Goal: Information Seeking & Learning: Learn about a topic

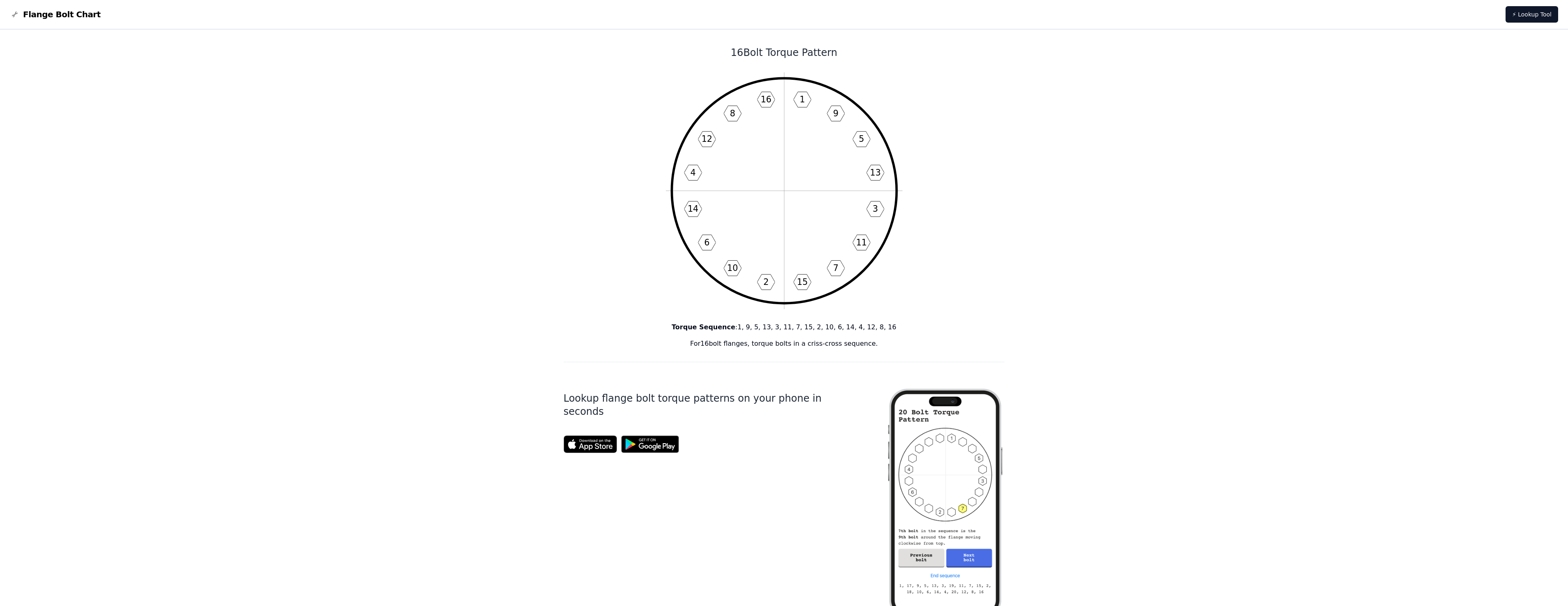
click at [58, 15] on span "Flange Bolt Chart" at bounding box center [62, 14] width 78 height 12
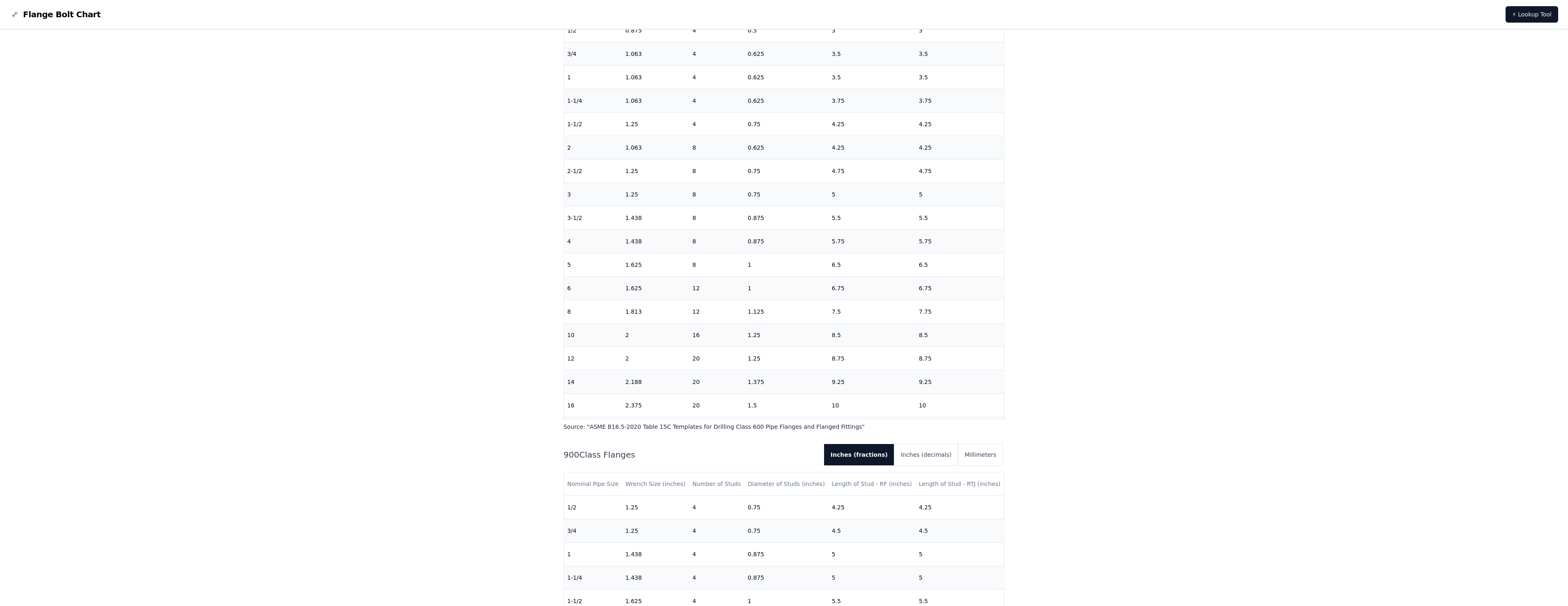
scroll to position [1767, 0]
click at [653, 403] on td "2.375" at bounding box center [656, 405] width 67 height 23
click at [600, 407] on td "16" at bounding box center [593, 405] width 58 height 23
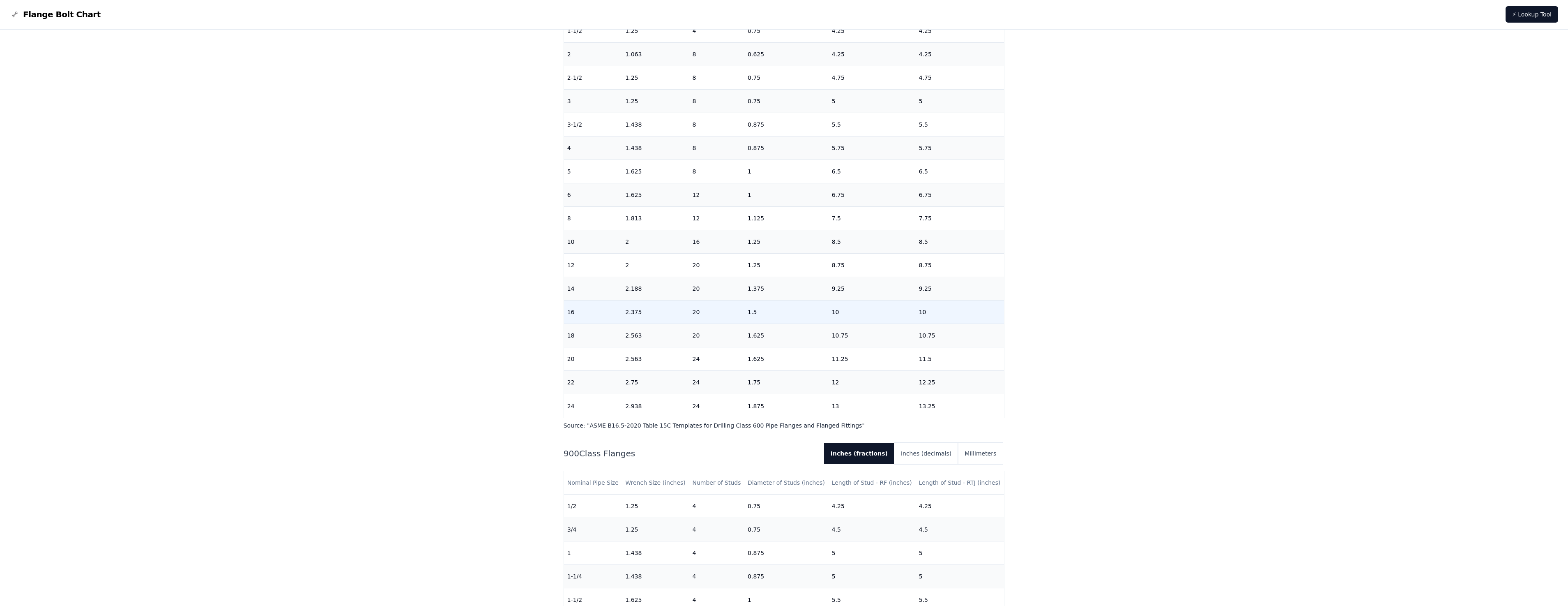
click at [596, 301] on td "16" at bounding box center [593, 312] width 58 height 23
drag, startPoint x: 600, startPoint y: 303, endPoint x: 587, endPoint y: 305, distance: 13.2
click at [587, 305] on td "16" at bounding box center [593, 312] width 58 height 23
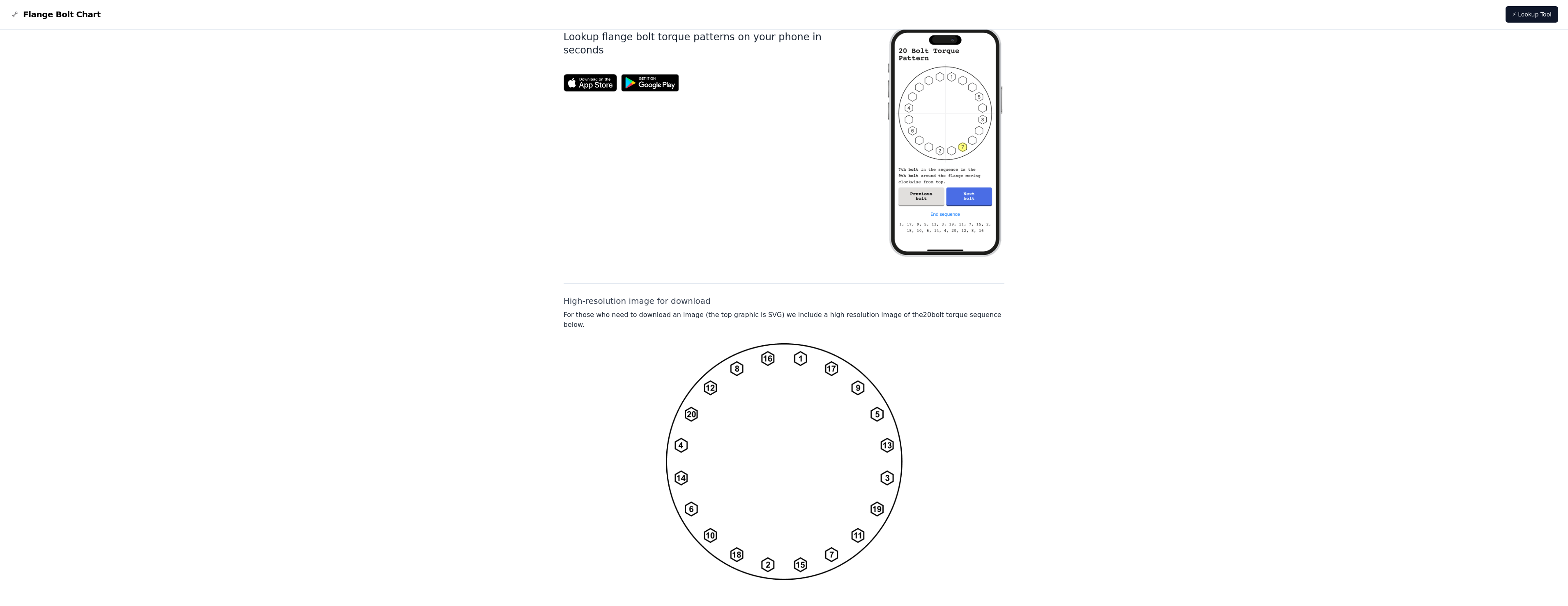
scroll to position [368, 0]
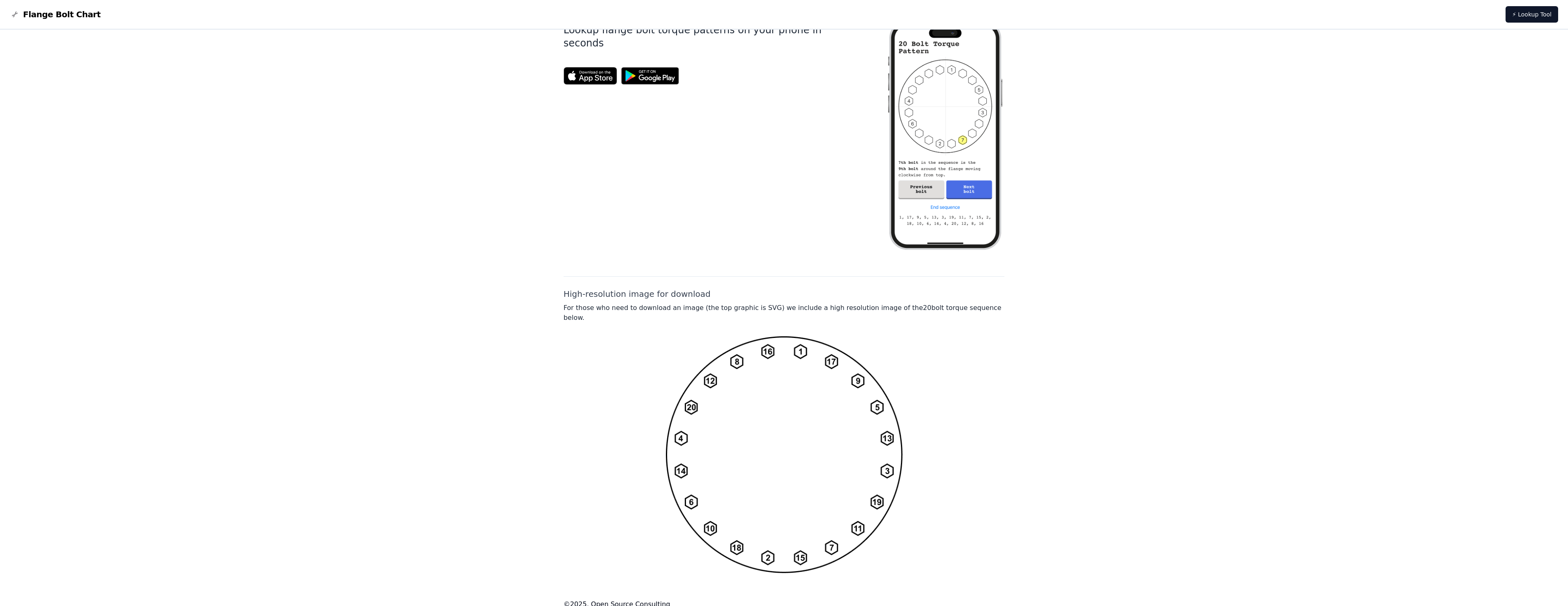
drag, startPoint x: 802, startPoint y: 445, endPoint x: 525, endPoint y: 335, distance: 298.0
click at [525, 335] on div "20 Bolt Torque Pattern 1 17 9 5 13 3 19 11 7 15 2 18 10 6 14 4 20 12 8 16 Torqu…" at bounding box center [784, 138] width 1568 height 954
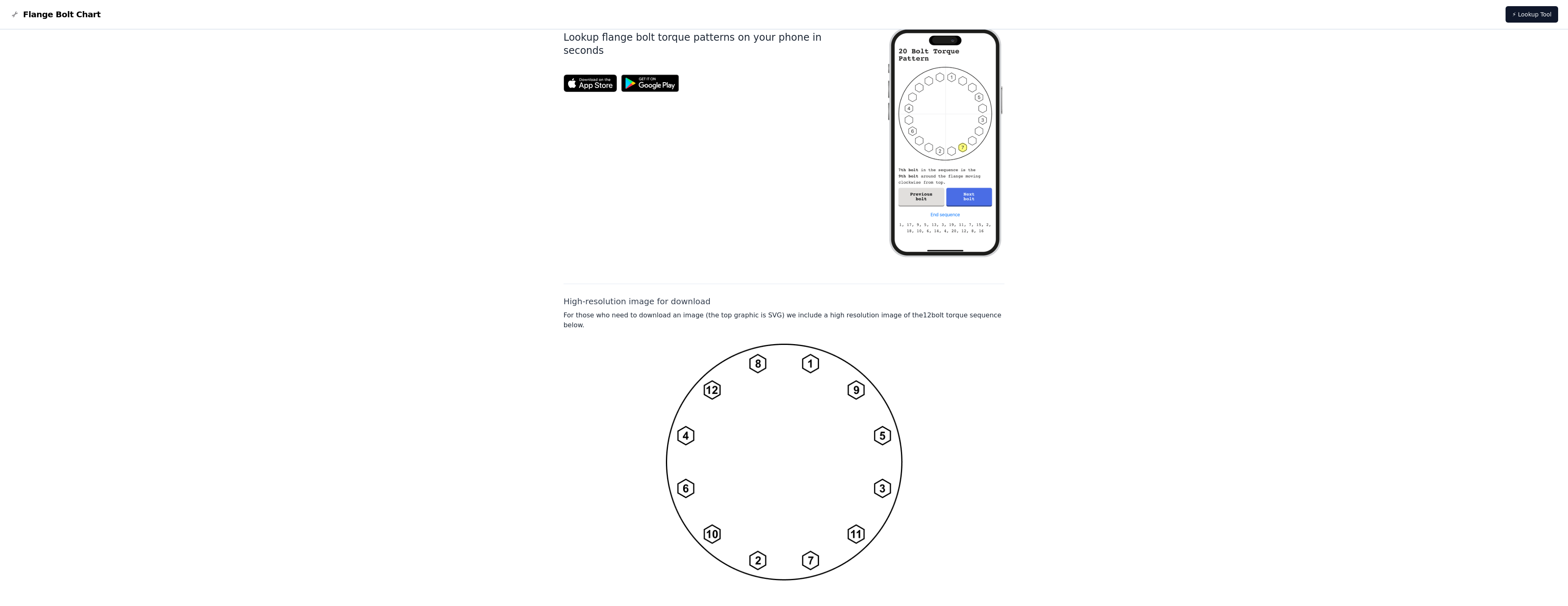
scroll to position [368, 0]
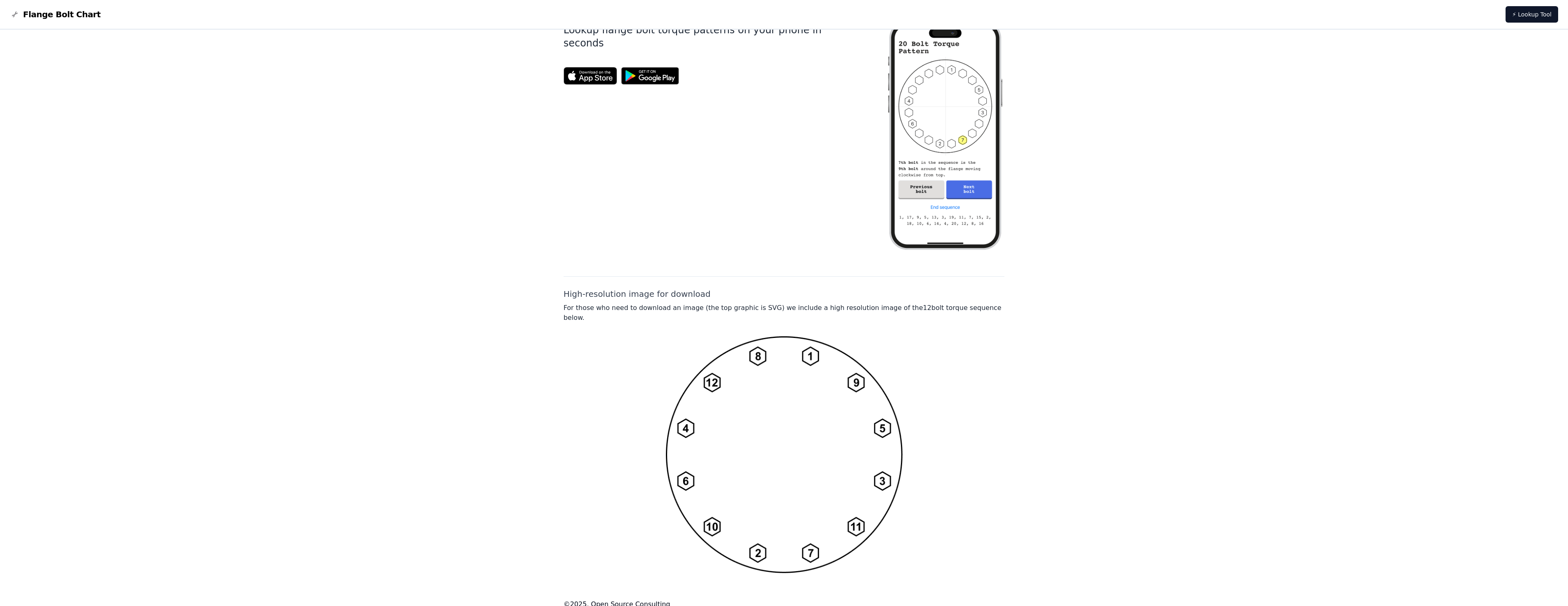
click at [751, 401] on img at bounding box center [784, 454] width 237 height 237
